Goal: Find specific page/section: Find specific page/section

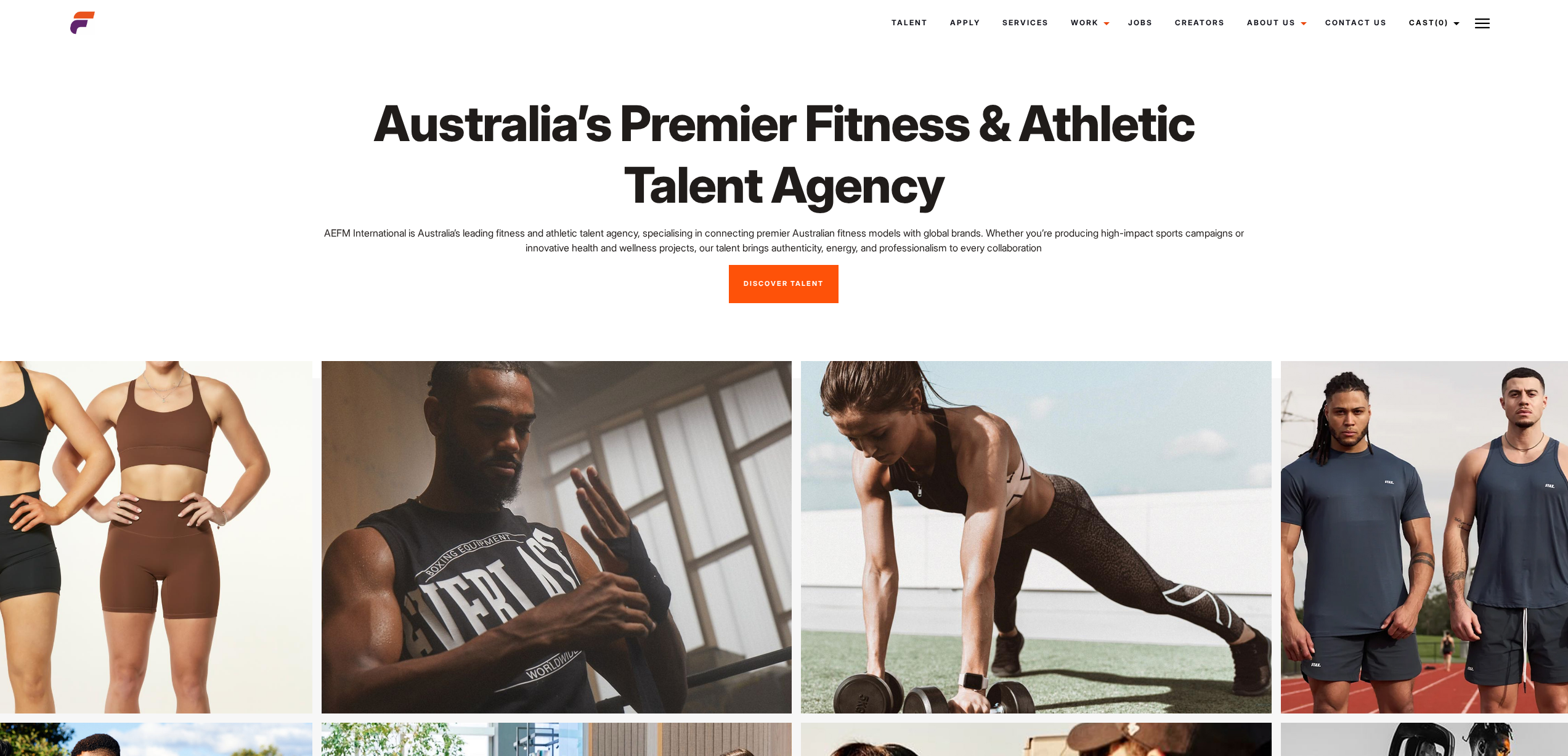
click at [799, 281] on link "Discover Talent" at bounding box center [783, 284] width 109 height 38
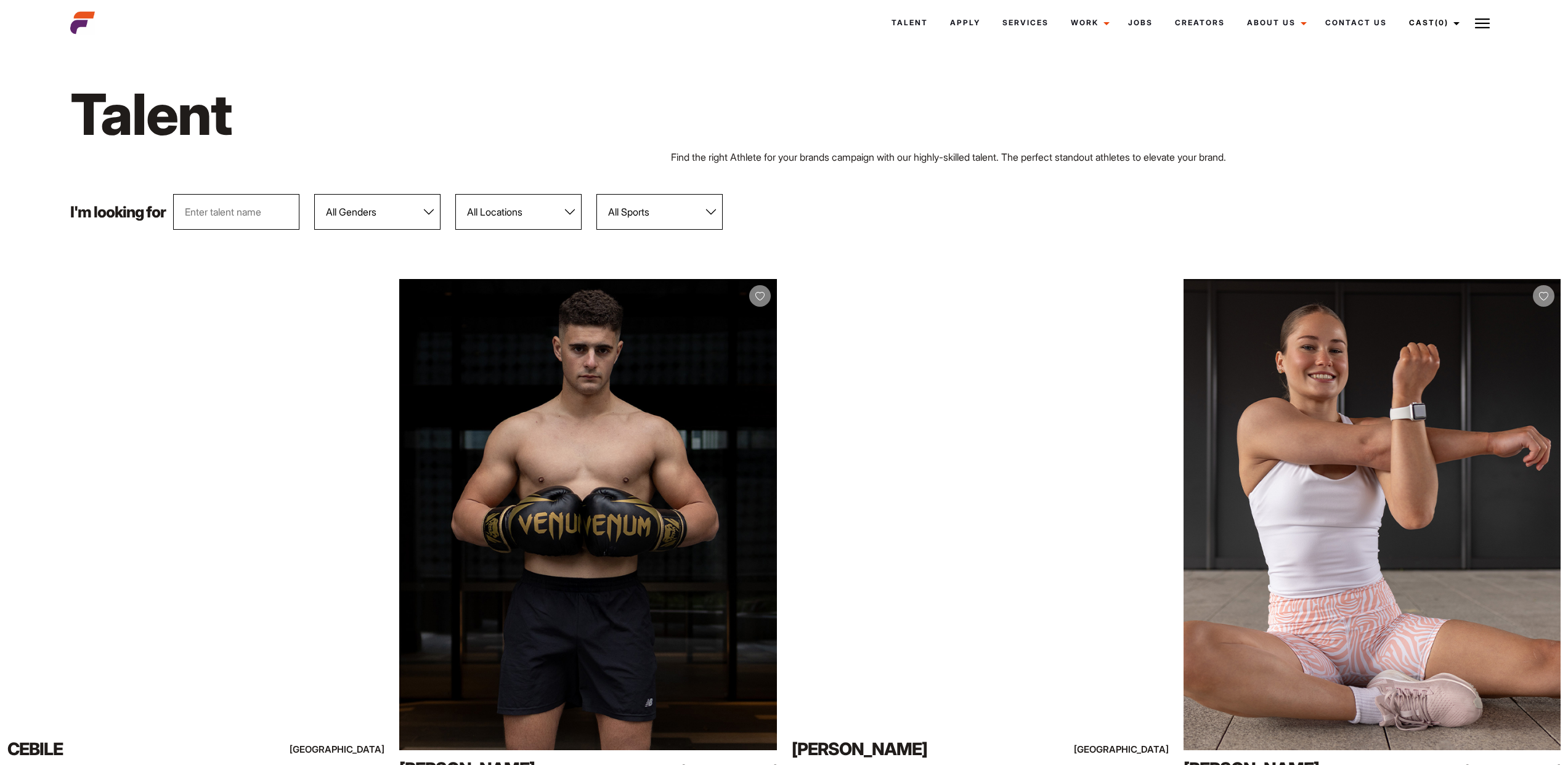
click at [339, 206] on select "All Genders [DEMOGRAPHIC_DATA] [DEMOGRAPHIC_DATA]" at bounding box center [377, 211] width 127 height 35
select select "104"
click at [315, 194] on select "All Genders [DEMOGRAPHIC_DATA] [DEMOGRAPHIC_DATA]" at bounding box center [377, 211] width 127 height 35
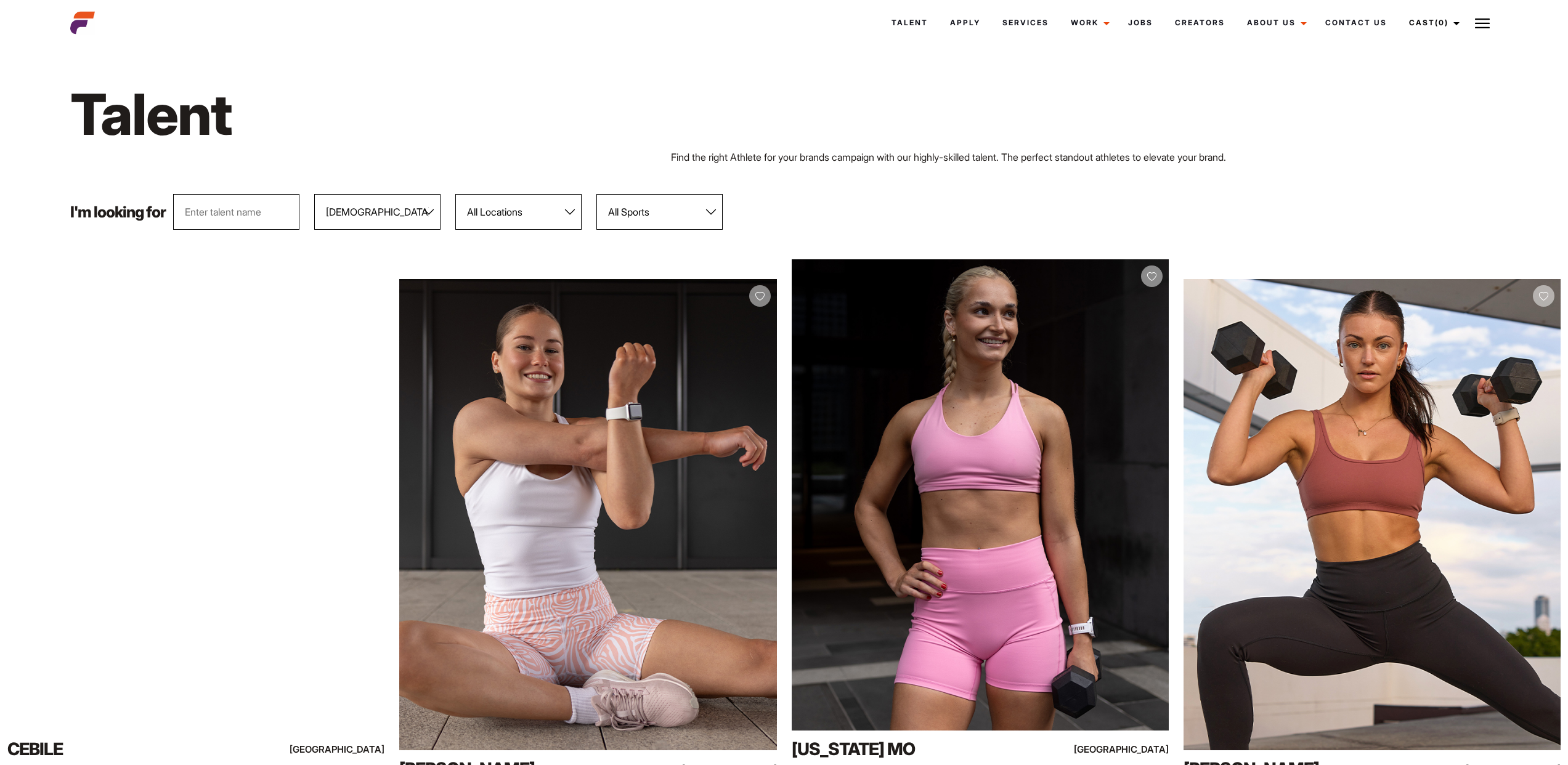
click at [515, 215] on select "All Locations [GEOGRAPHIC_DATA] [GEOGRAPHIC_DATA] [GEOGRAPHIC_DATA] [GEOGRAPHIC…" at bounding box center [519, 211] width 127 height 35
select select "118"
click at [456, 194] on select "All Locations [GEOGRAPHIC_DATA] [GEOGRAPHIC_DATA] [GEOGRAPHIC_DATA] [GEOGRAPHIC…" at bounding box center [519, 211] width 127 height 35
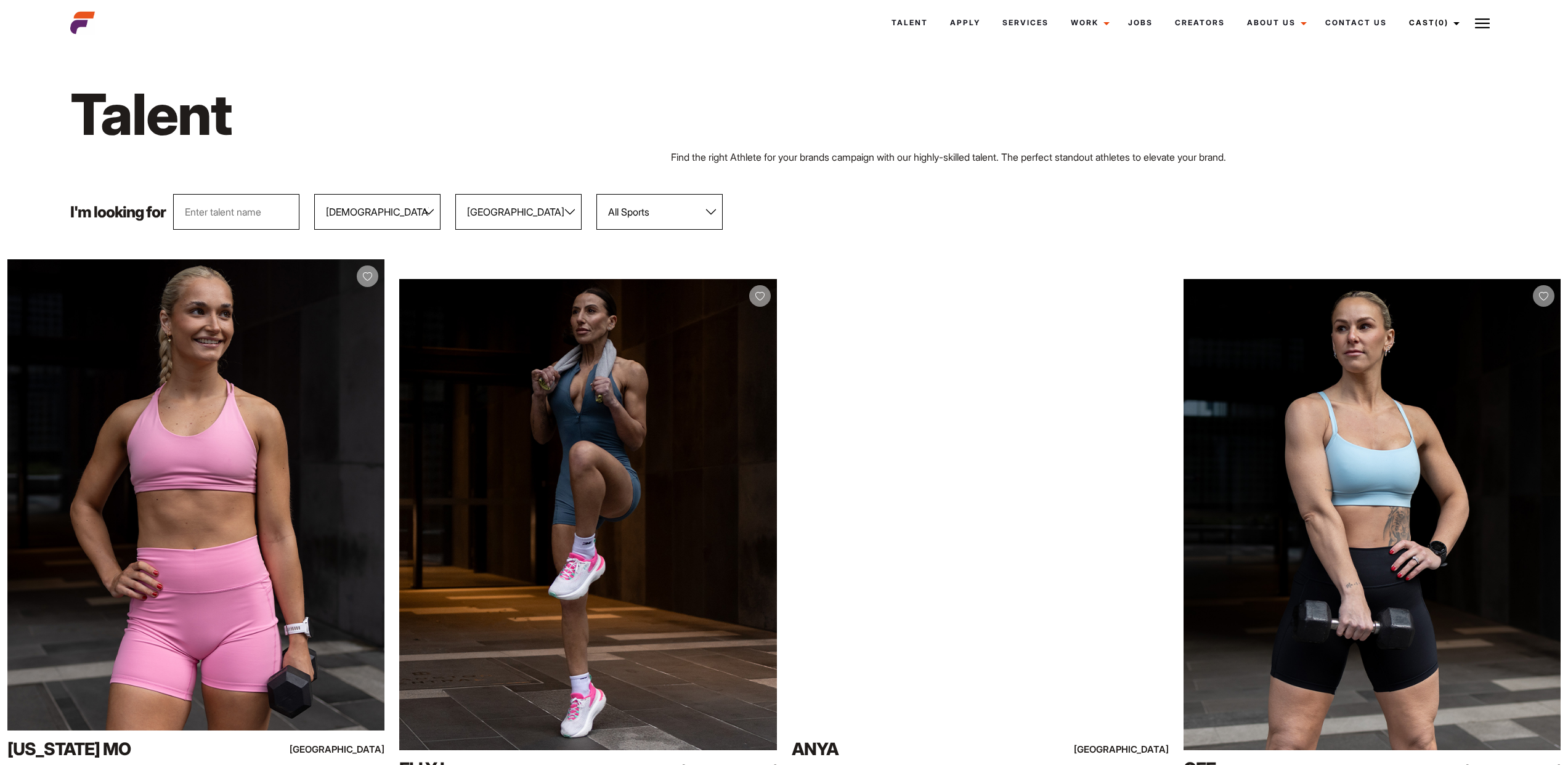
click at [837, 203] on div "I'm looking for All Genders [DEMOGRAPHIC_DATA] [DEMOGRAPHIC_DATA] All Locations…" at bounding box center [783, 211] width 1442 height 35
click at [493, 80] on h1 "Talent" at bounding box center [483, 114] width 827 height 71
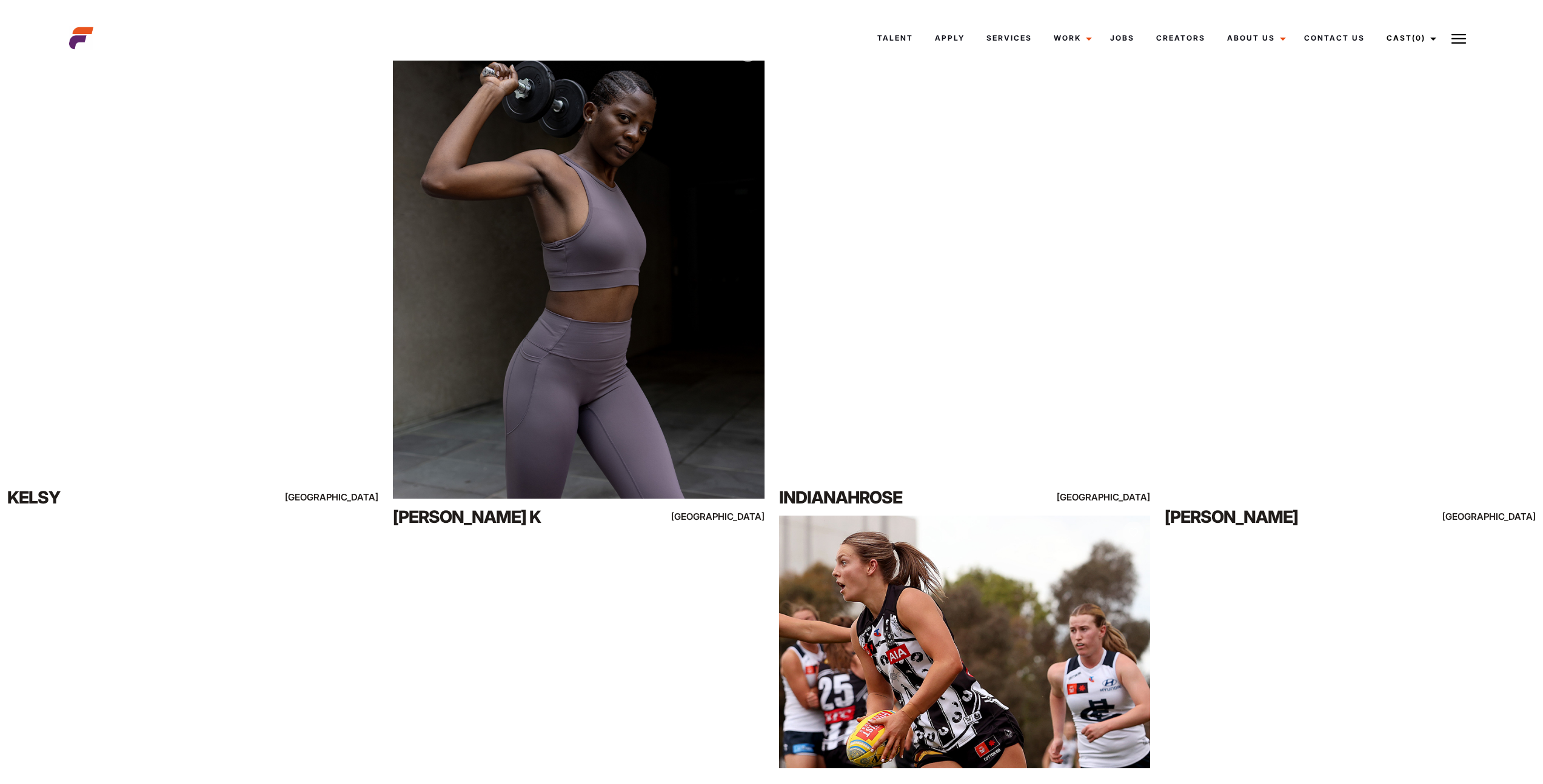
scroll to position [2261, 0]
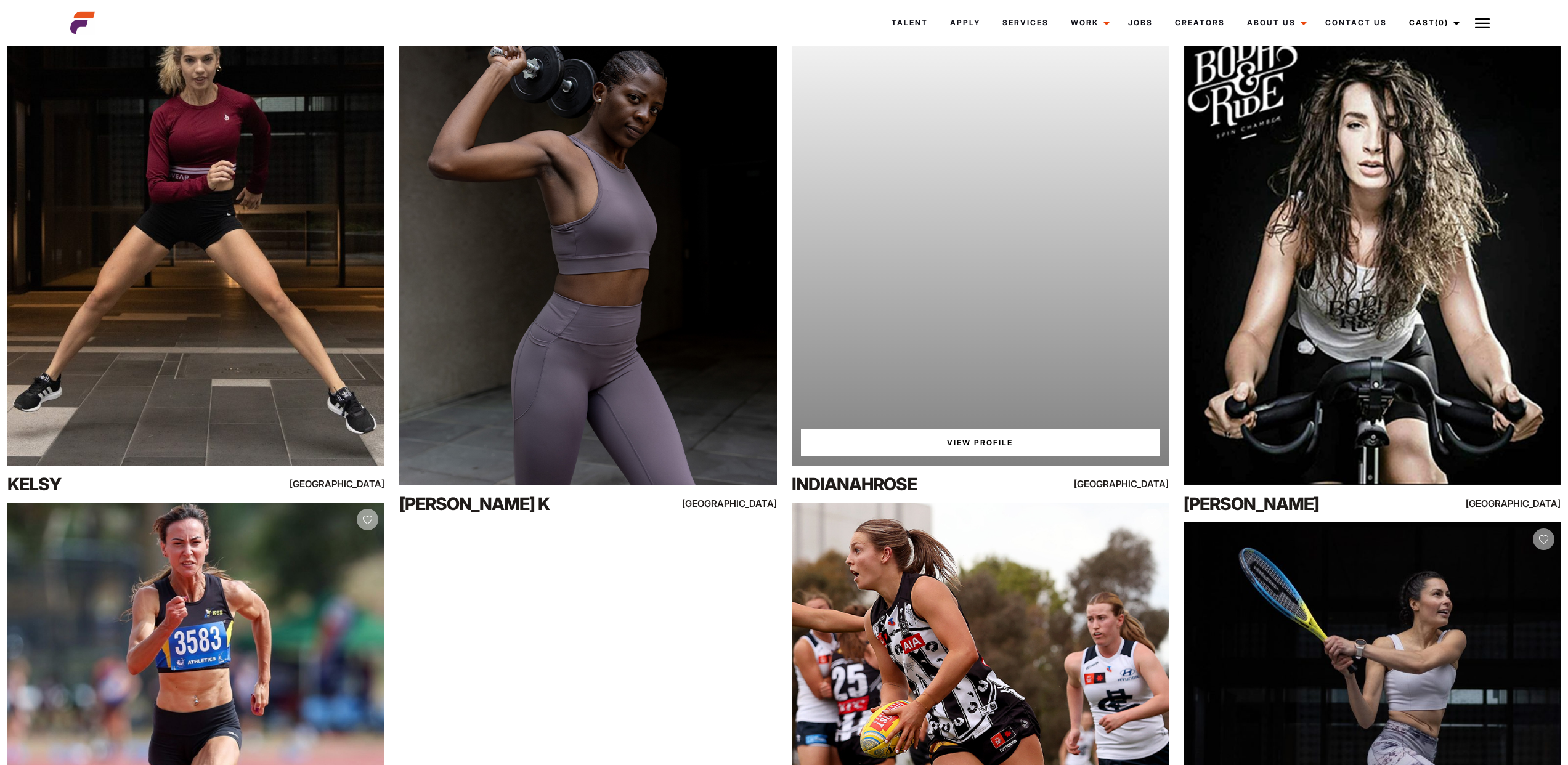
click at [972, 402] on div "Your browser does not support the video tag. View Profile" at bounding box center [980, 229] width 377 height 471
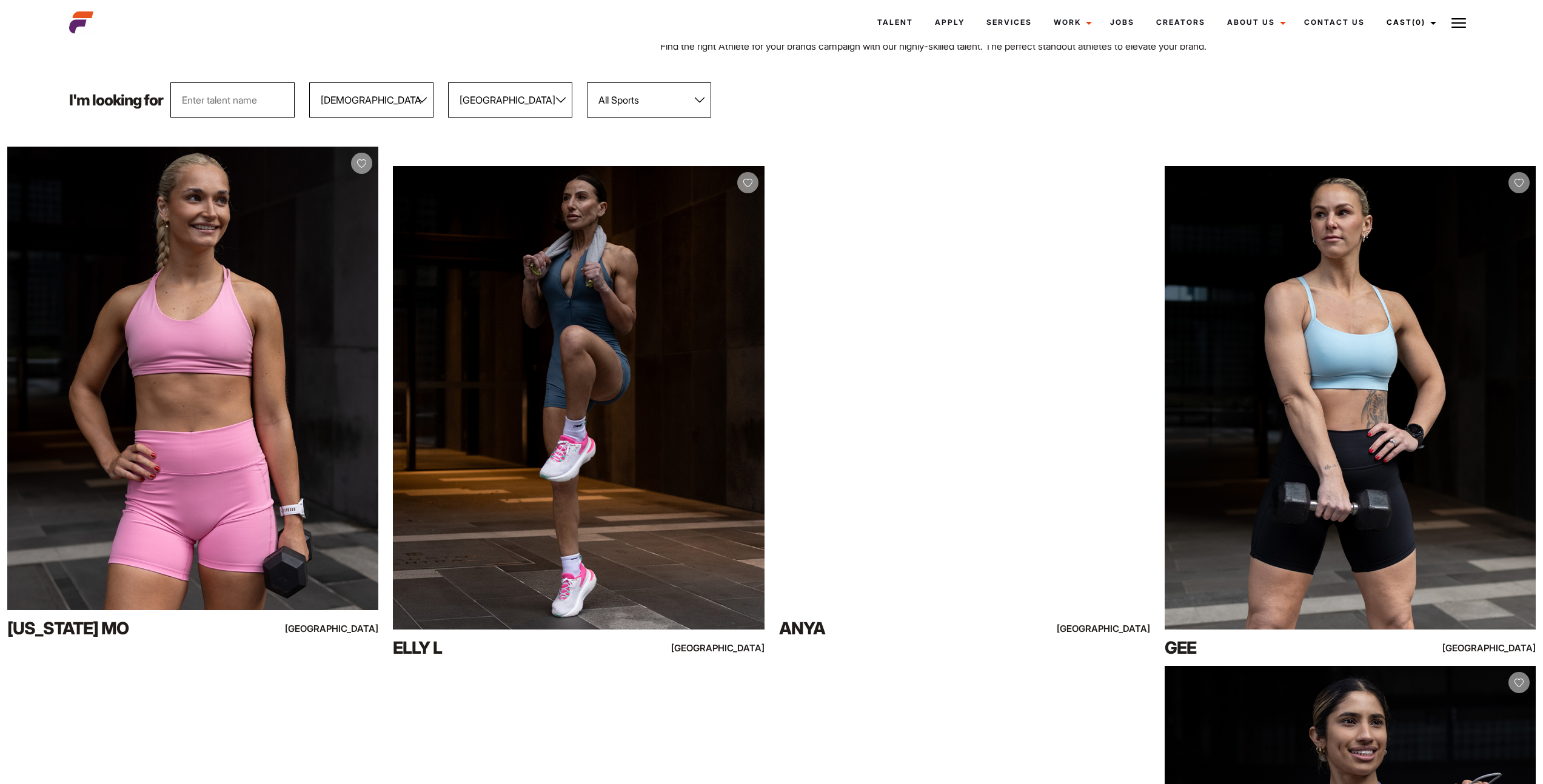
scroll to position [0, 0]
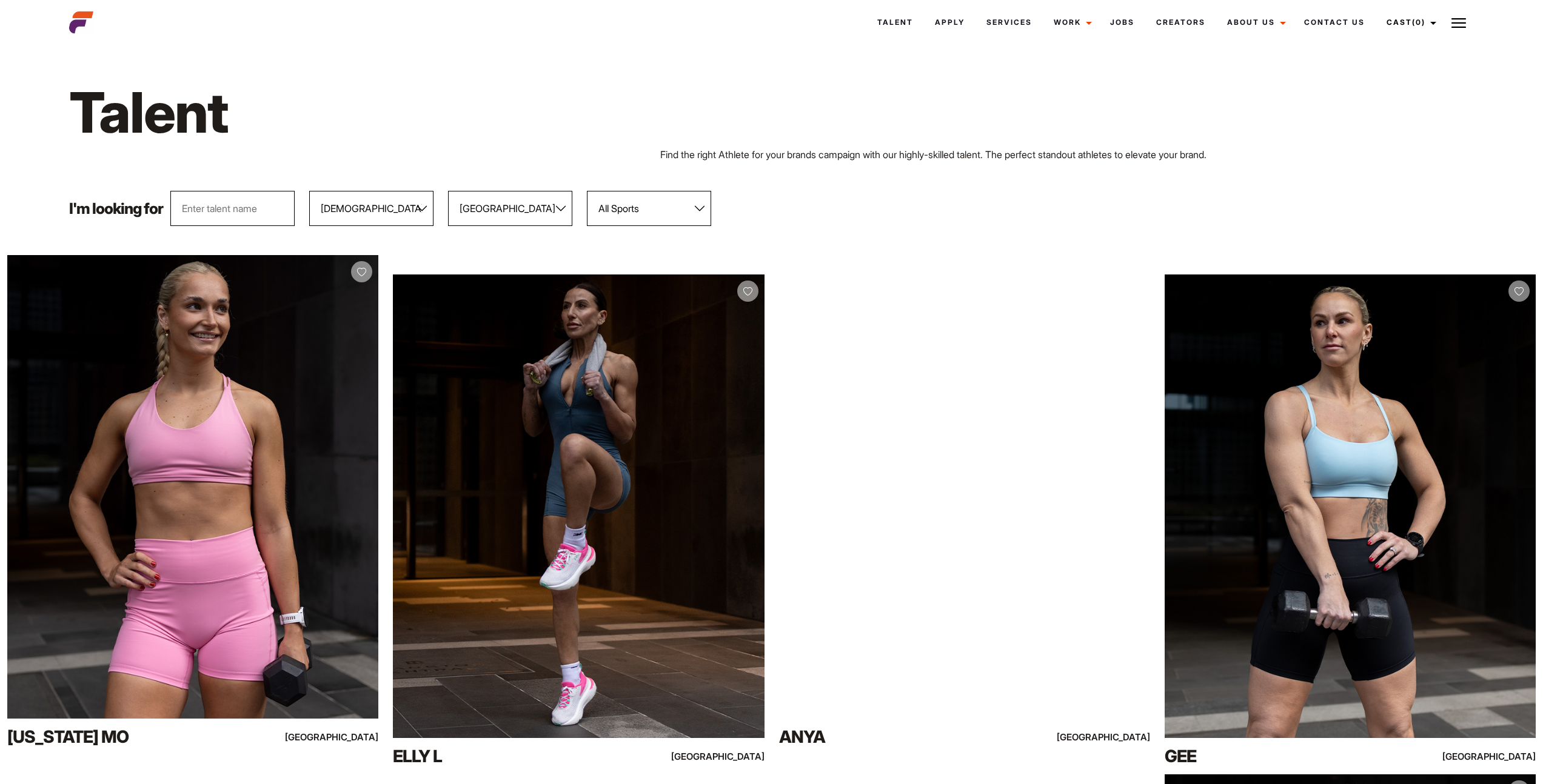
click at [507, 209] on select "All Locations [GEOGRAPHIC_DATA] [GEOGRAPHIC_DATA] [GEOGRAPHIC_DATA] [GEOGRAPHIC…" at bounding box center [510, 208] width 125 height 35
select select
click at [449, 191] on select "All Locations [GEOGRAPHIC_DATA] [GEOGRAPHIC_DATA] [GEOGRAPHIC_DATA] [GEOGRAPHIC…" at bounding box center [510, 208] width 125 height 35
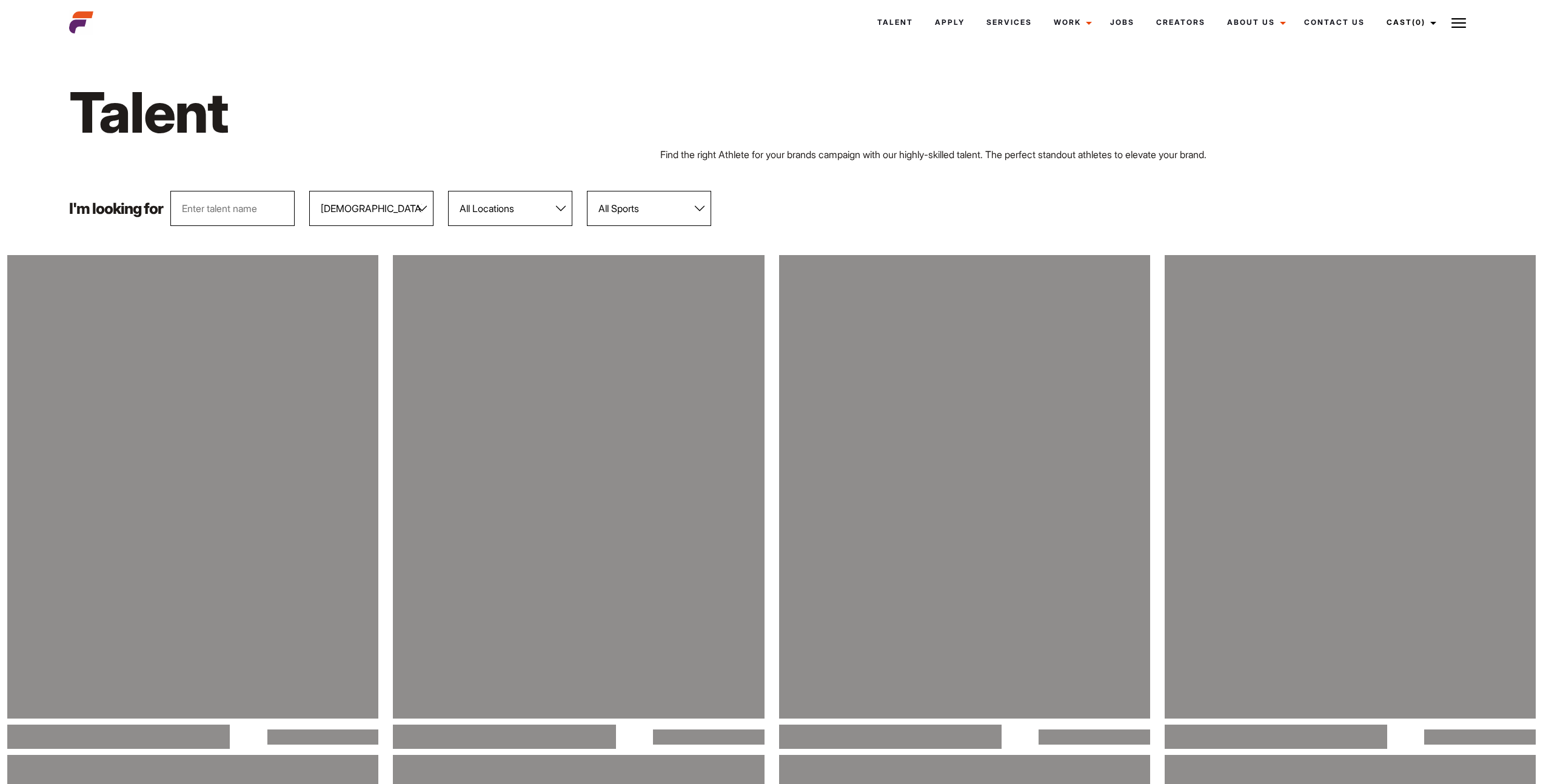
click at [605, 204] on select "All Sports 100 Meter Butterfly Acrobatics Aerial awareness Aerobics AFL Aflw Am…" at bounding box center [649, 208] width 125 height 35
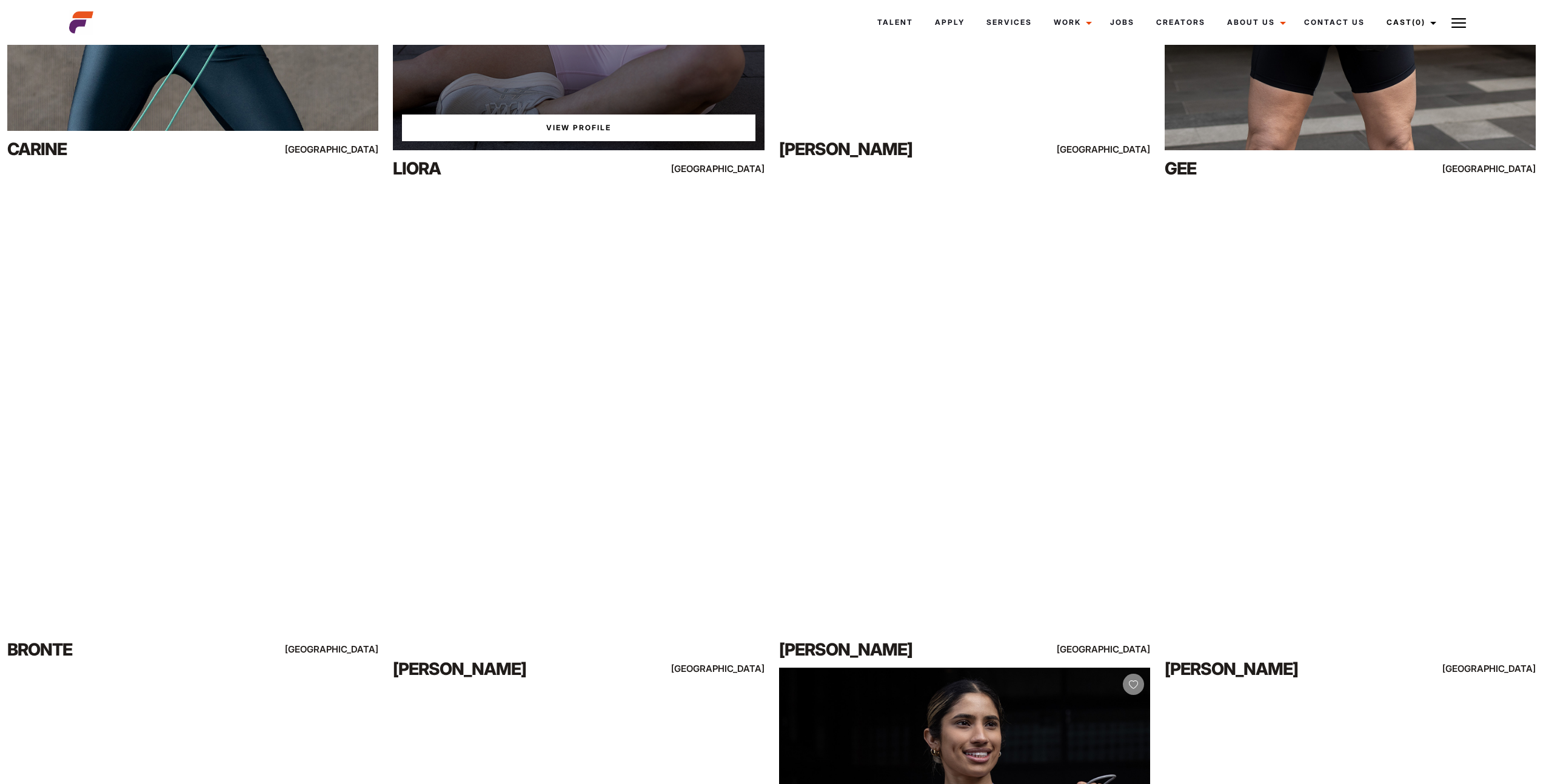
scroll to position [2513, 0]
